Goal: Use online tool/utility: Utilize a website feature to perform a specific function

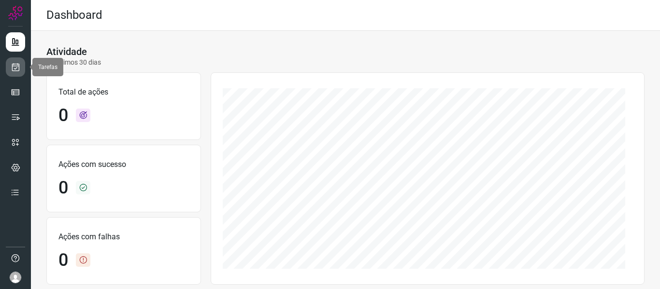
click at [20, 70] on link at bounding box center [15, 67] width 19 height 19
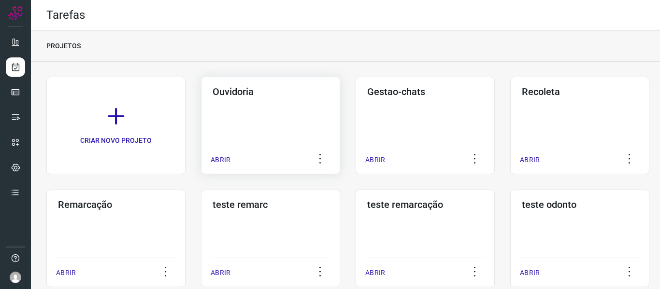
click at [229, 156] on p "ABRIR" at bounding box center [221, 160] width 20 height 10
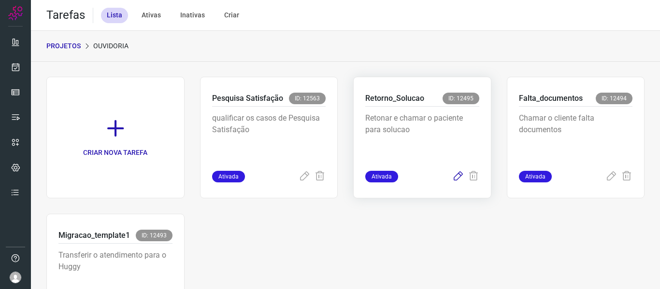
click at [453, 173] on icon at bounding box center [458, 177] width 12 height 12
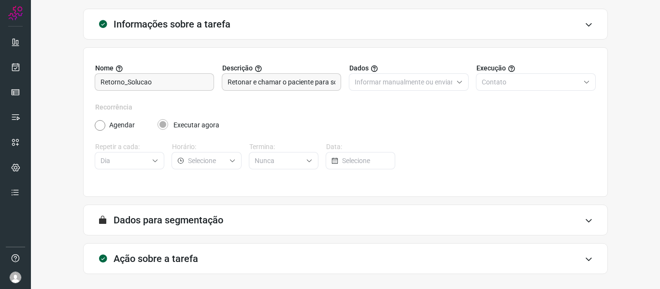
scroll to position [88, 0]
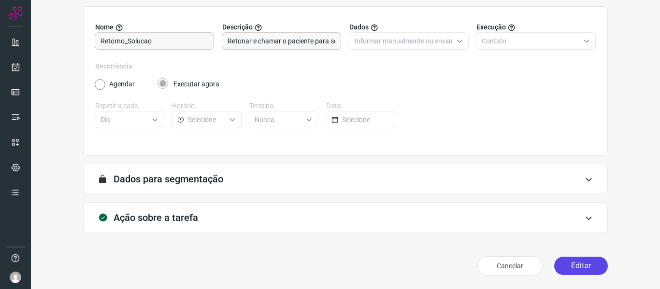
click at [577, 269] on button "Editar" at bounding box center [581, 266] width 54 height 18
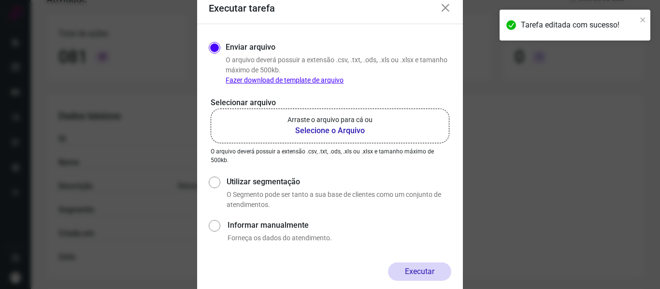
click at [354, 134] on b "Selecione o Arquivo" at bounding box center [330, 131] width 85 height 12
click at [0, 0] on input "Arraste o arquivo para cá ou Selecione o Arquivo" at bounding box center [0, 0] width 0 height 0
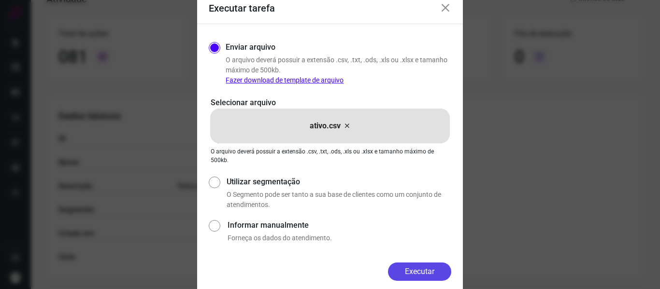
click at [429, 270] on button "Executar" at bounding box center [419, 272] width 63 height 18
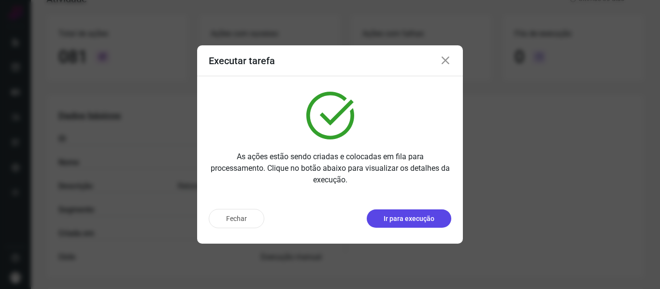
click at [414, 215] on p "Ir para execução" at bounding box center [409, 219] width 51 height 10
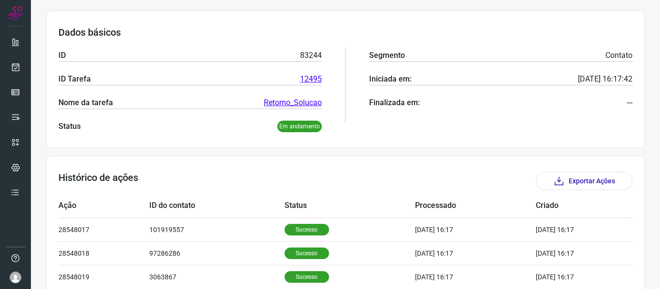
scroll to position [180, 0]
